Goal: Check status: Check status

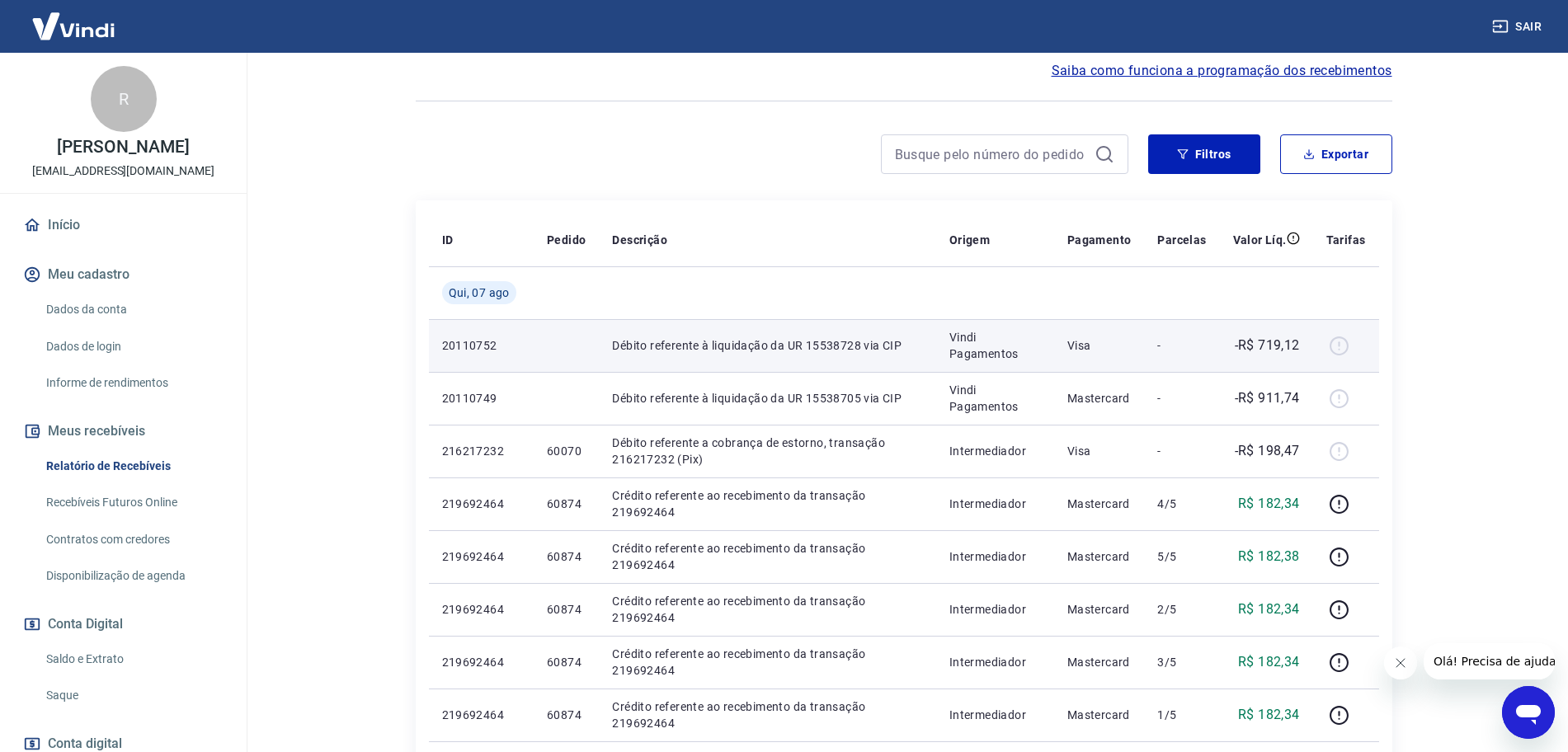
scroll to position [104, 0]
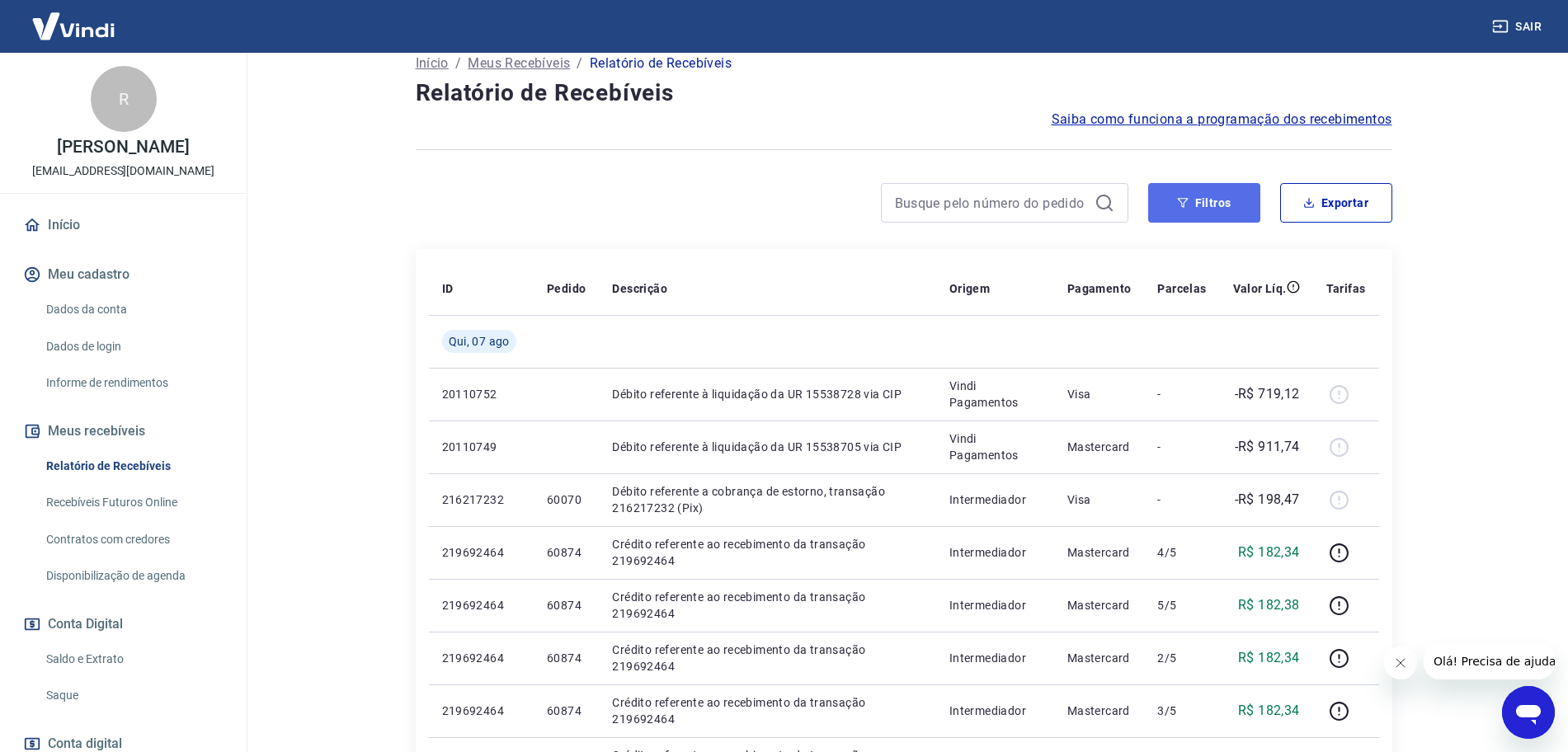
click at [1215, 199] on button "Filtros" at bounding box center [1204, 203] width 112 height 39
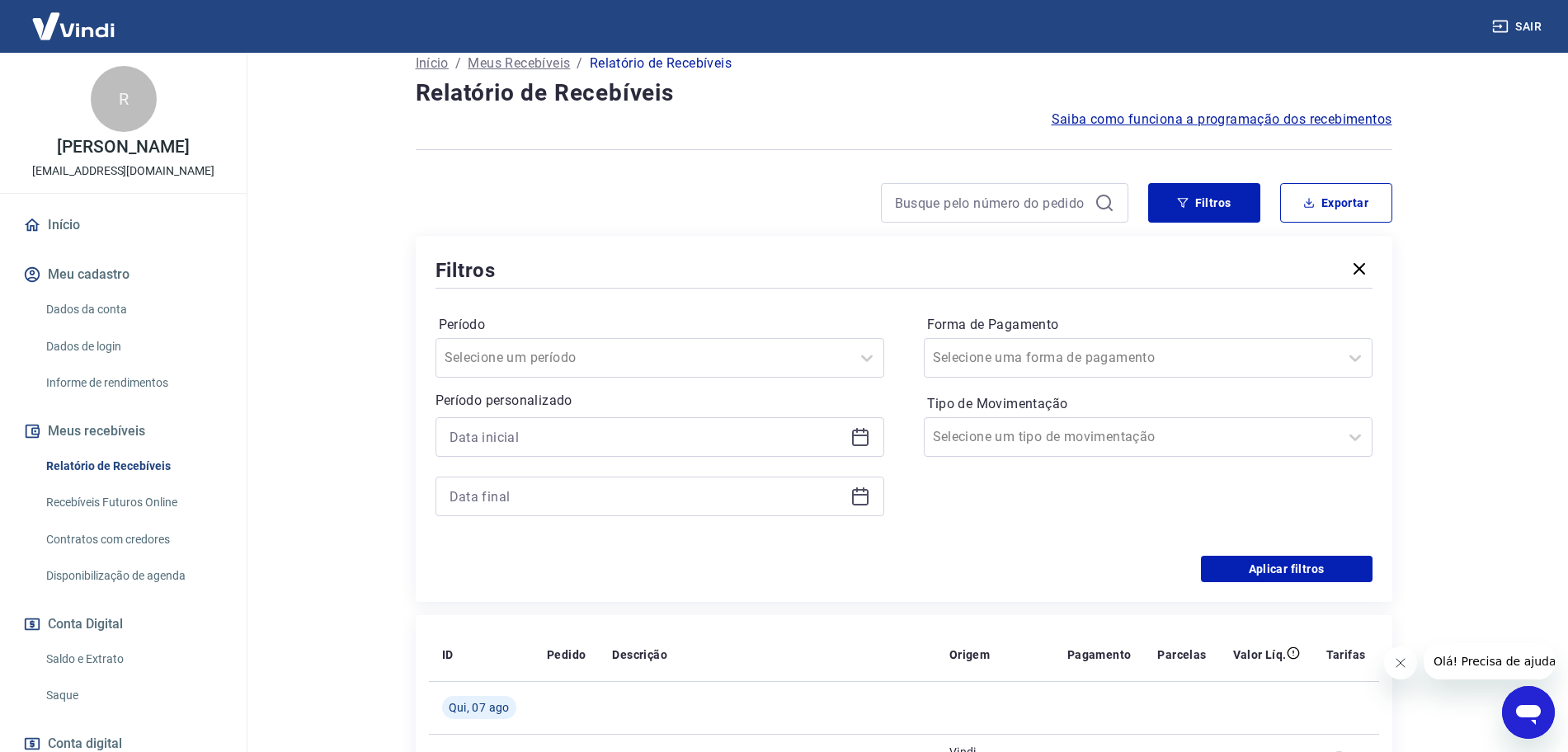
click at [872, 427] on div at bounding box center [660, 437] width 449 height 39
click at [864, 437] on icon at bounding box center [860, 436] width 20 height 20
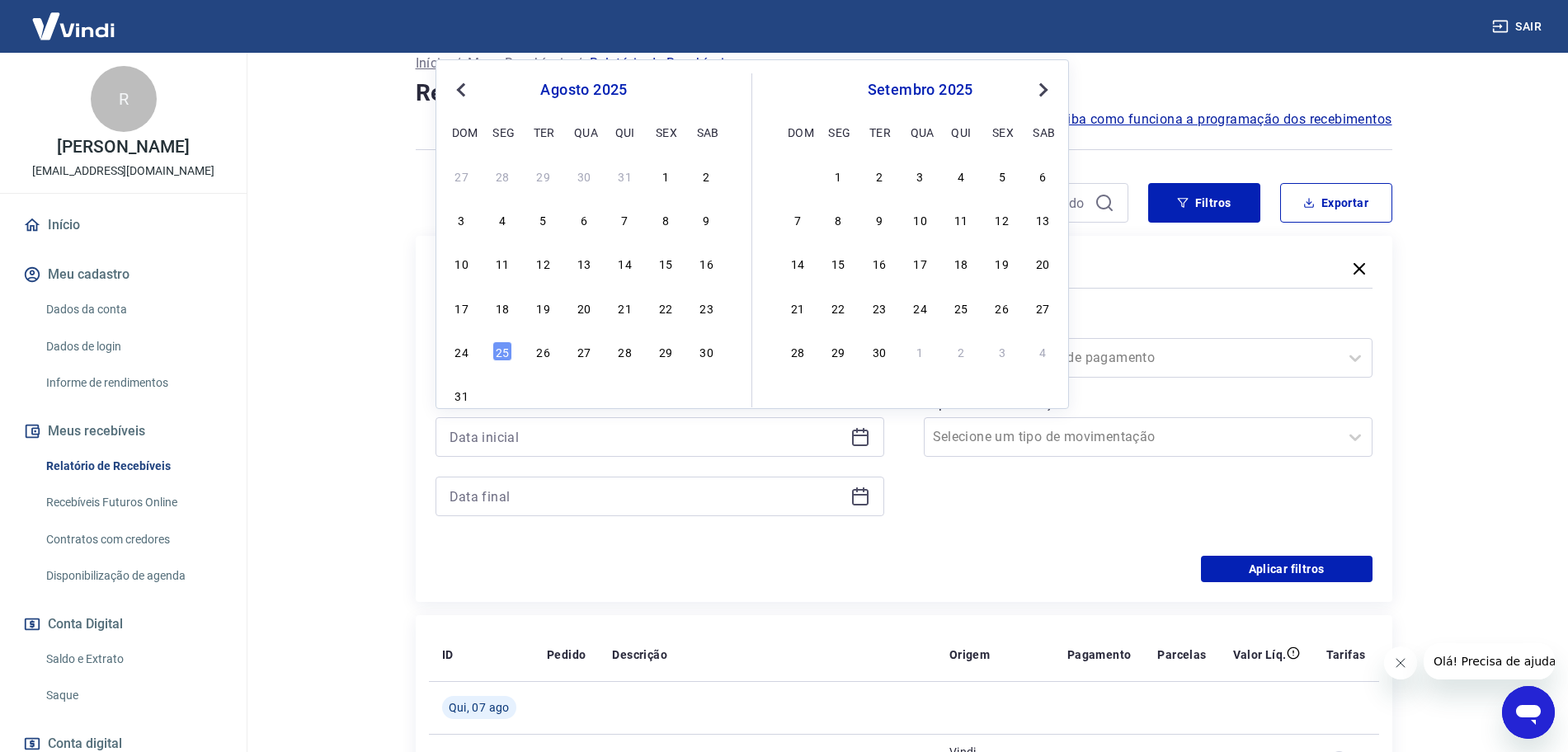
click at [458, 86] on button "Previous Month" at bounding box center [460, 90] width 20 height 20
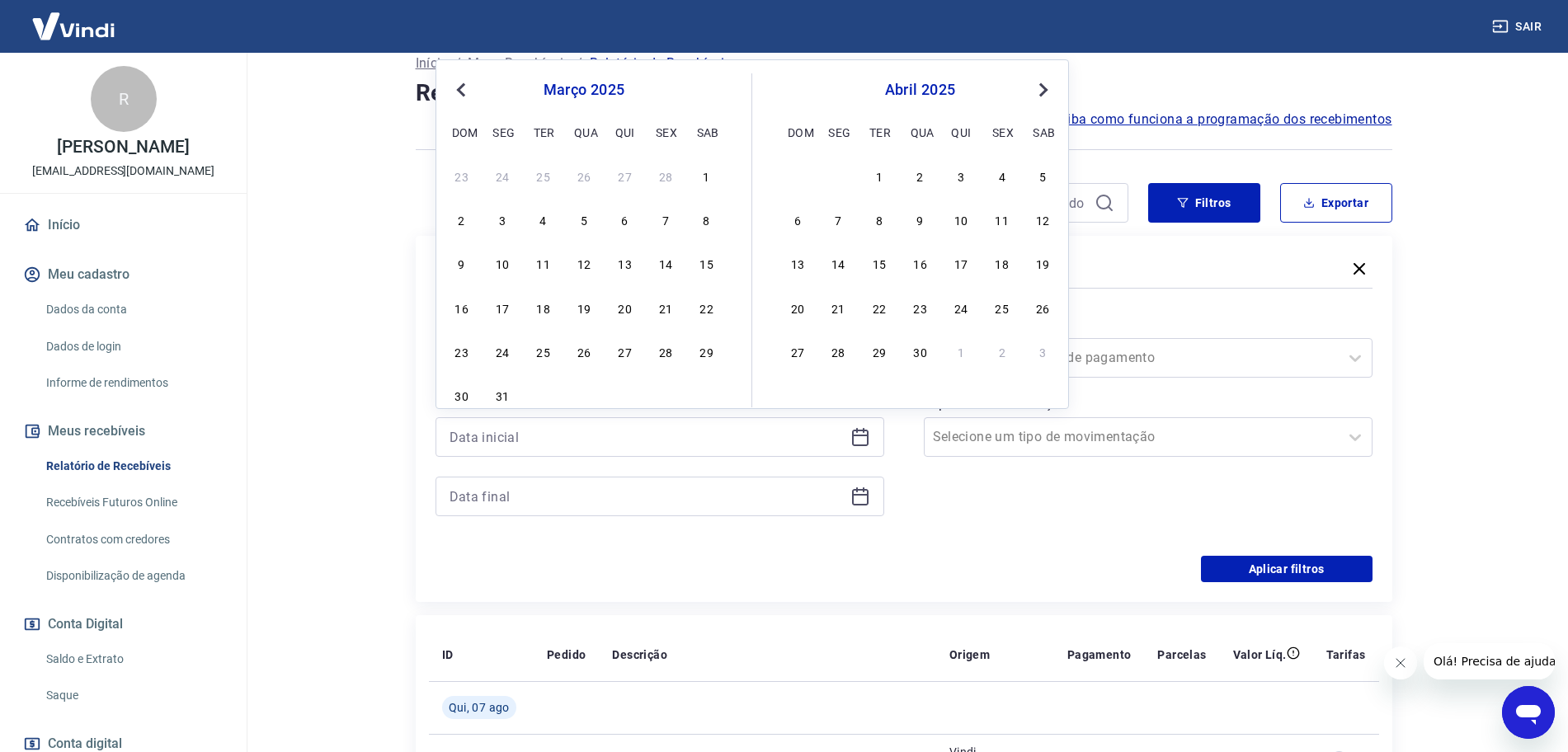
click at [463, 87] on span "Previous Month" at bounding box center [463, 90] width 0 height 19
click at [582, 182] on div "1" at bounding box center [583, 175] width 20 height 20
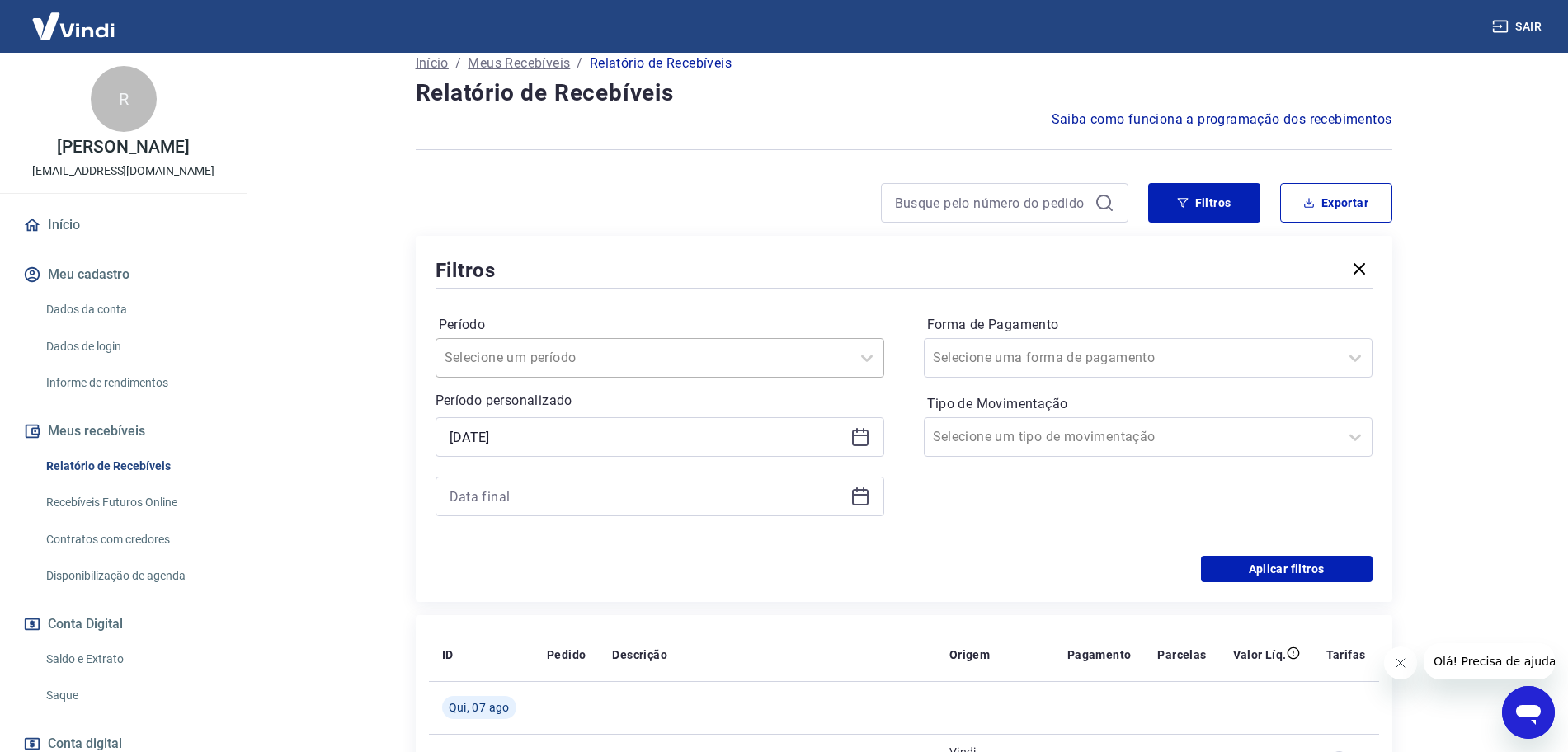
type input "01/01/2025"
click at [664, 352] on div at bounding box center [643, 358] width 398 height 23
click at [784, 283] on div "Filtros" at bounding box center [903, 270] width 937 height 29
click at [858, 491] on icon at bounding box center [860, 496] width 20 height 20
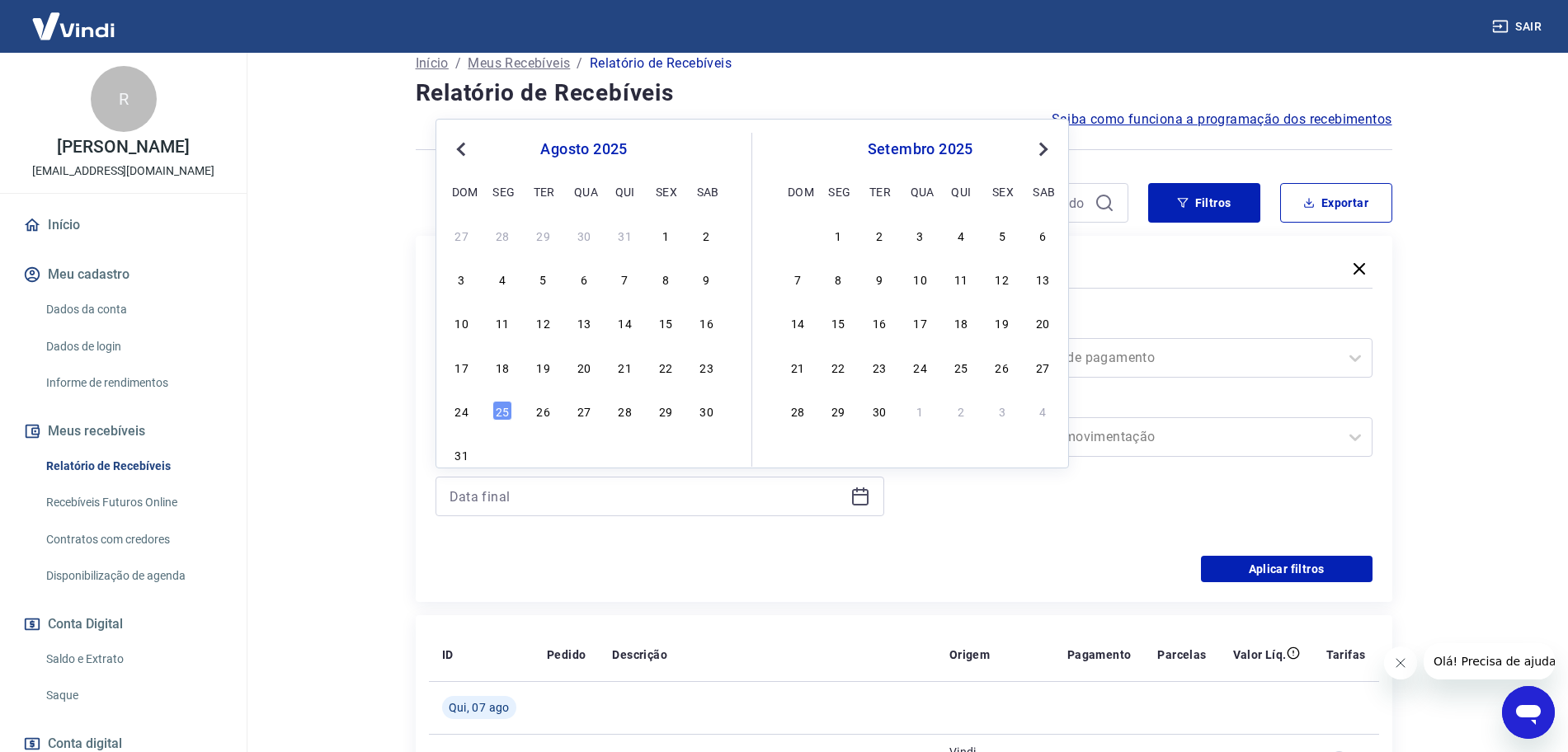
click at [458, 158] on button "Previous Month" at bounding box center [460, 149] width 20 height 20
click at [457, 157] on button "Previous Month" at bounding box center [460, 149] width 20 height 20
click at [455, 156] on button "Previous Month" at bounding box center [460, 149] width 20 height 20
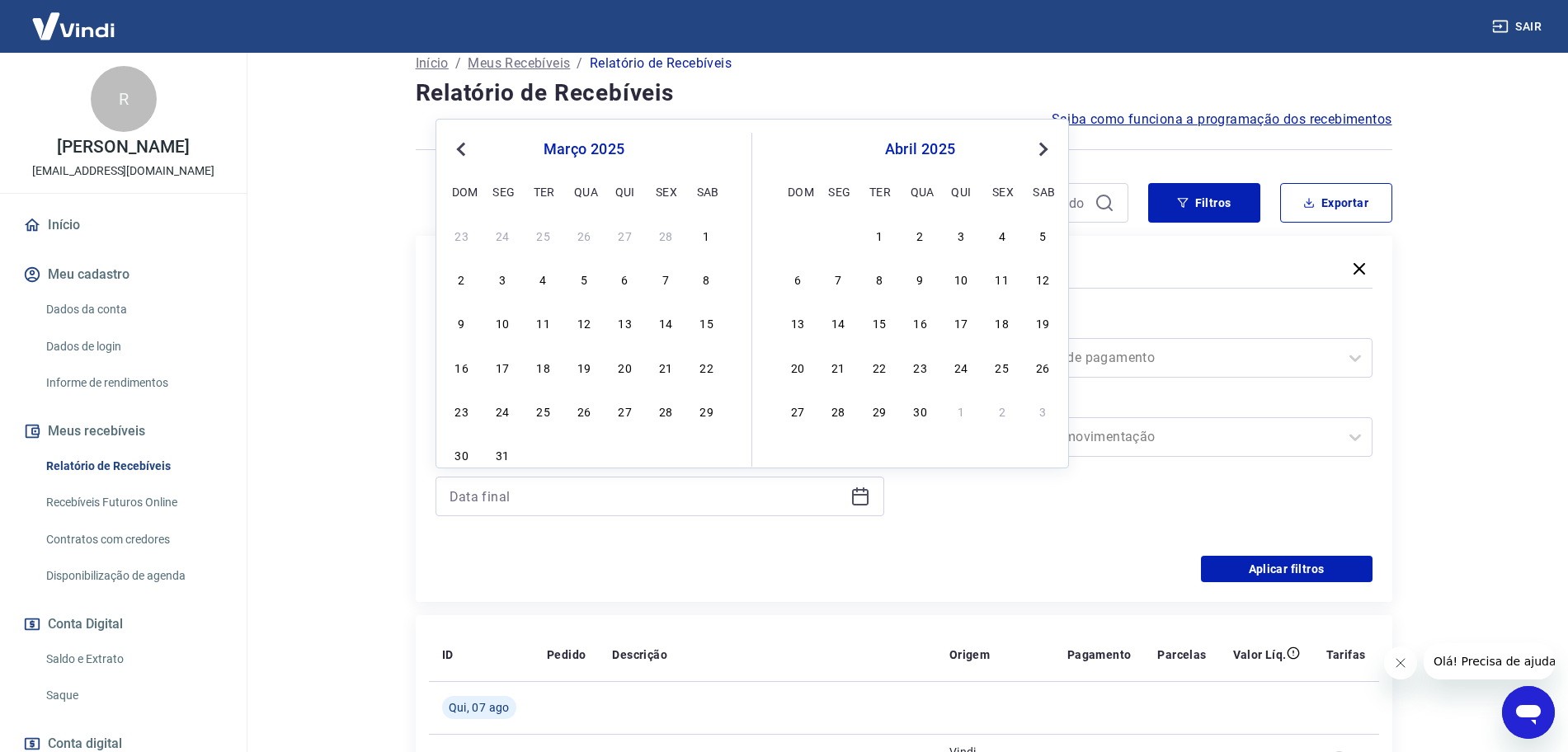
click at [455, 156] on button "Previous Month" at bounding box center [460, 149] width 20 height 20
click at [672, 414] on div "31" at bounding box center [666, 411] width 20 height 20
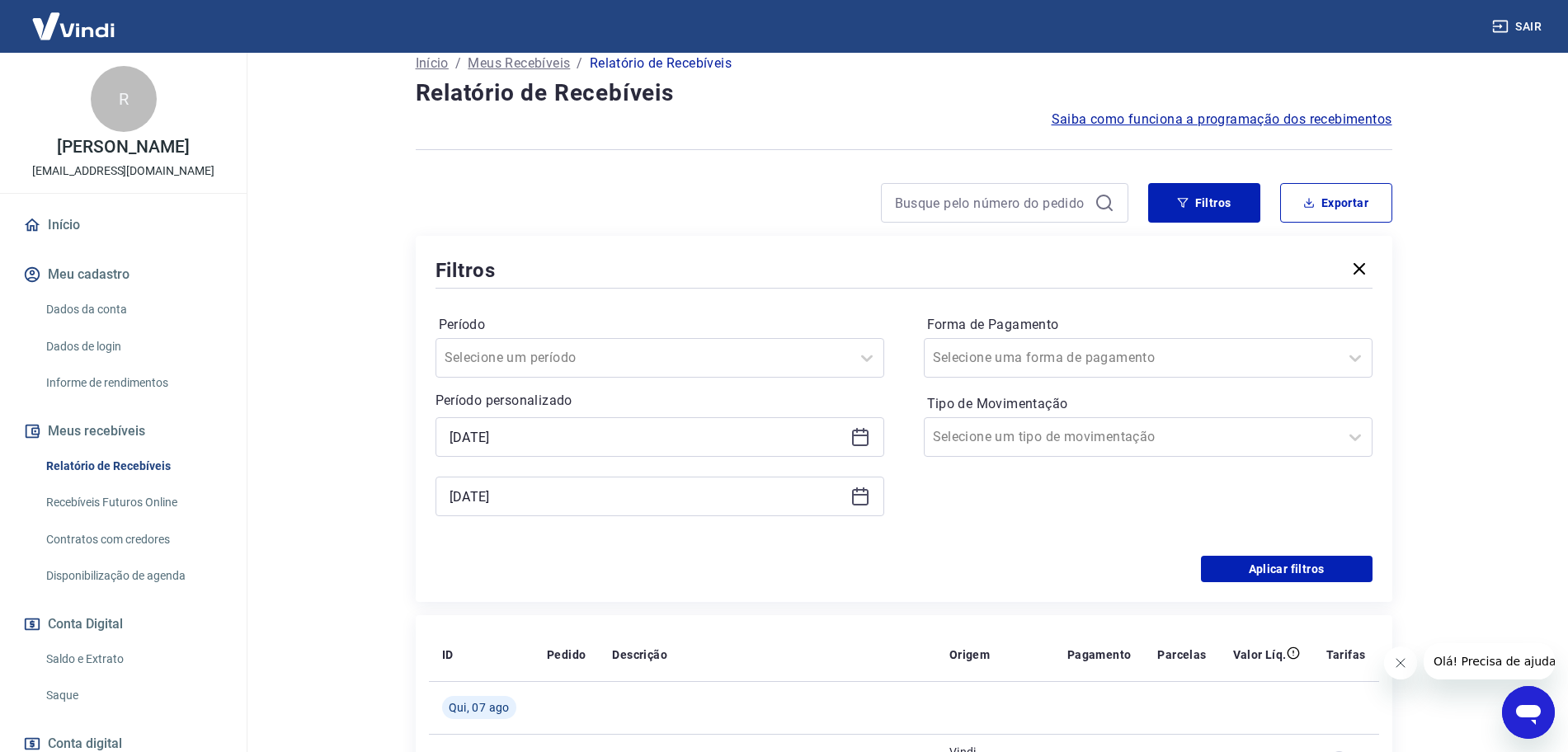
type input "31/01/2025"
click at [1301, 571] on button "Aplicar filtros" at bounding box center [1287, 569] width 172 height 27
